Goal: Information Seeking & Learning: Learn about a topic

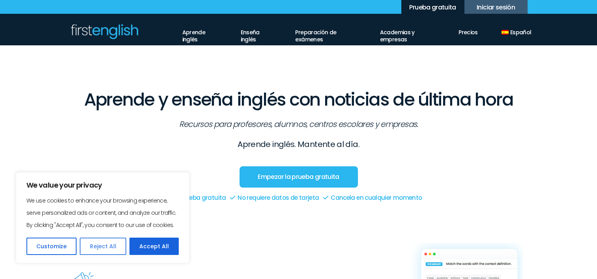
click at [112, 248] on button "Reject All" at bounding box center [103, 246] width 46 height 17
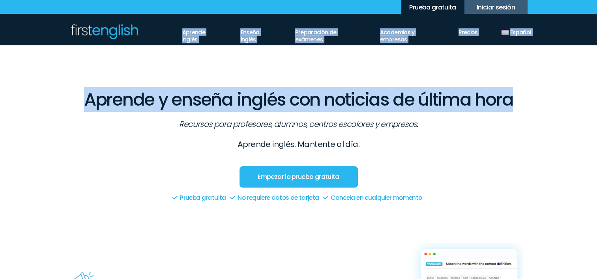
drag, startPoint x: 596, startPoint y: 27, endPoint x: 600, endPoint y: 10, distance: 17.3
click at [245, 32] on link "Enseña inglés" at bounding box center [255, 34] width 31 height 21
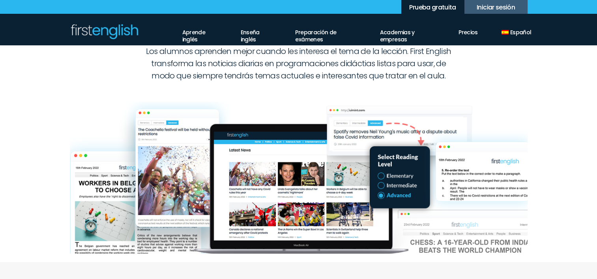
scroll to position [55, 0]
